Goal: Use online tool/utility: Use online tool/utility

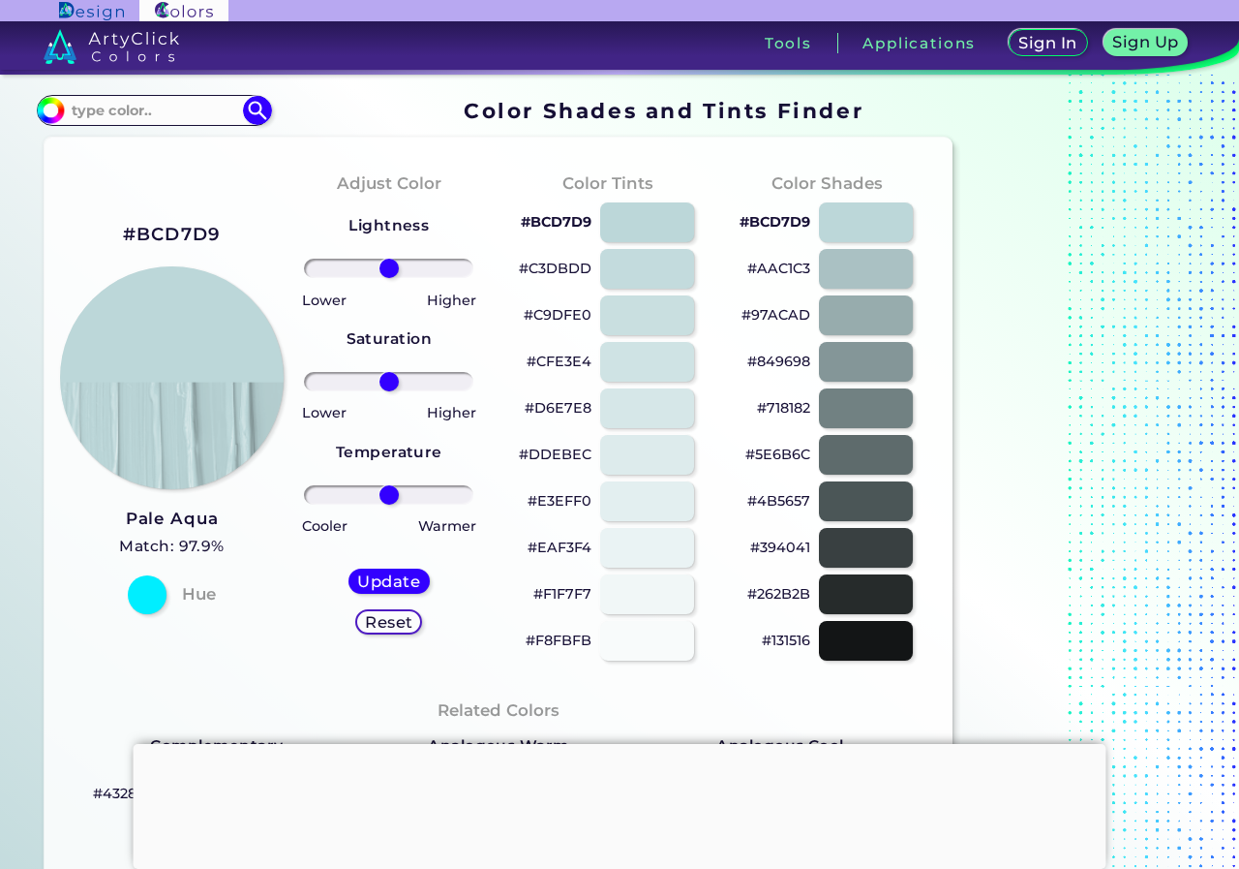
scroll to position [581, 0]
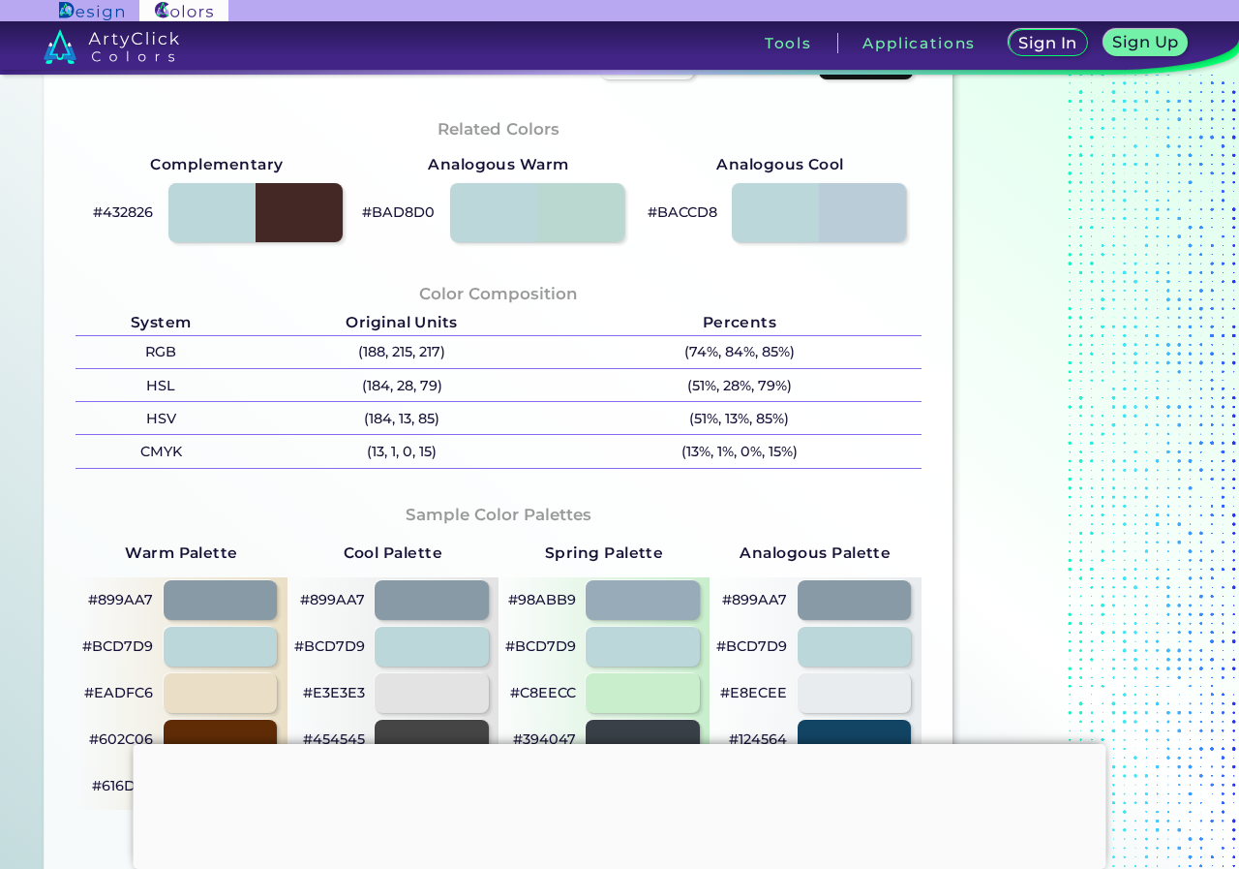
click at [618, 744] on div at bounding box center [620, 744] width 973 height 0
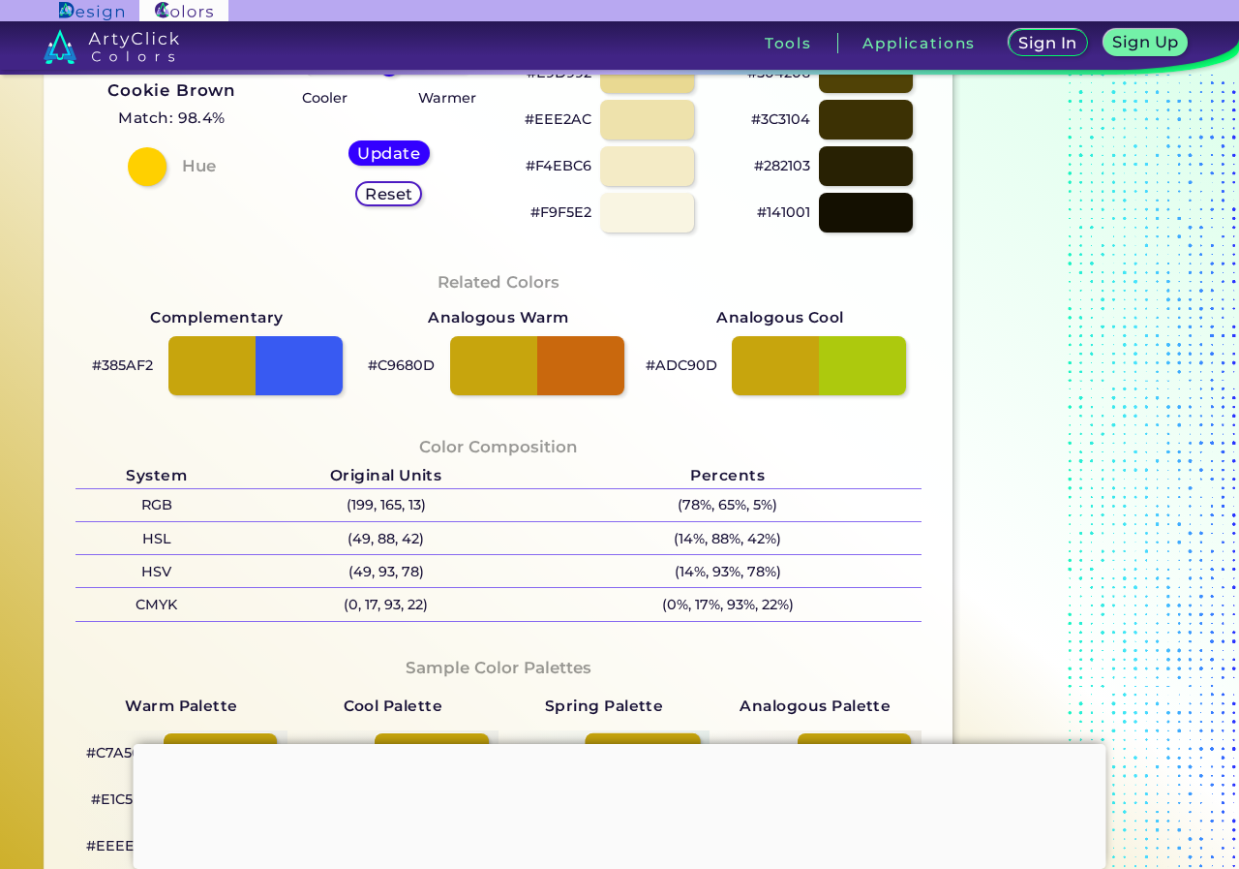
scroll to position [484, 0]
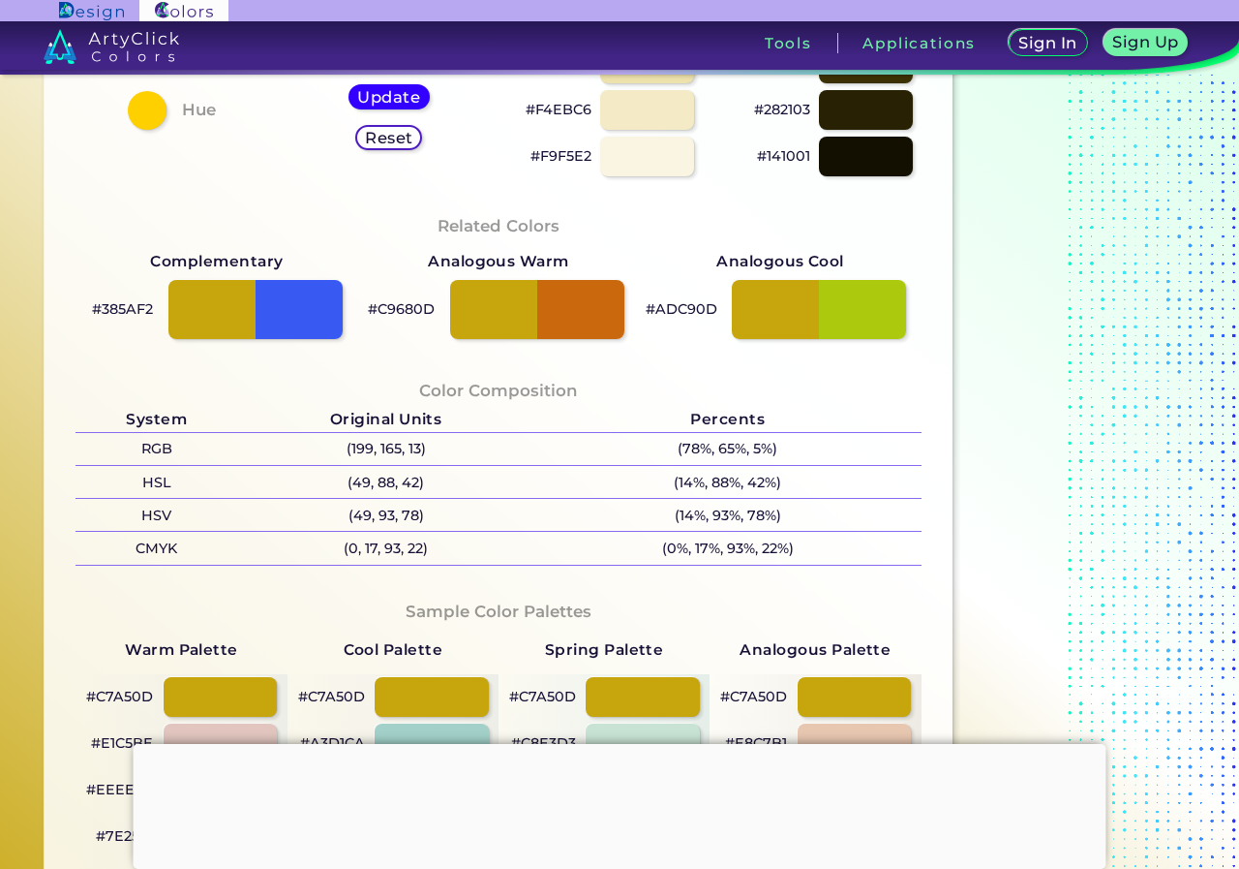
click at [616, 744] on div at bounding box center [620, 744] width 973 height 0
